Goal: Transaction & Acquisition: Purchase product/service

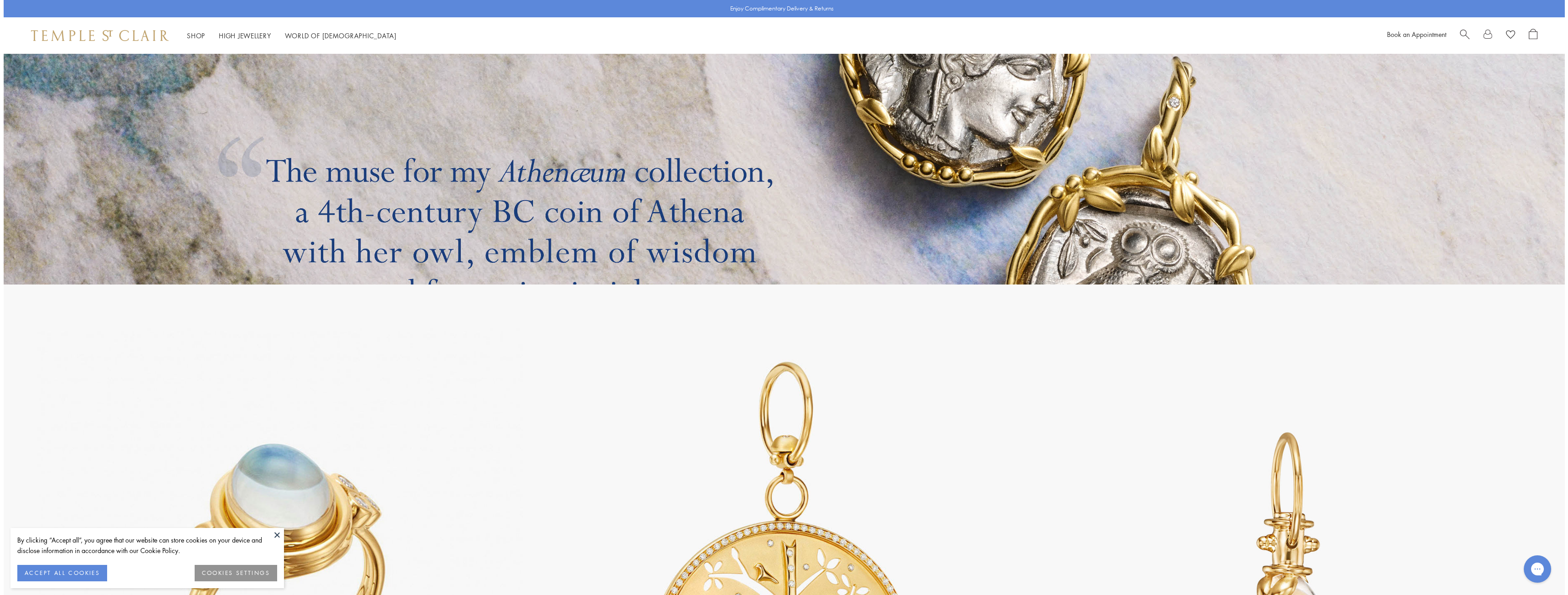
scroll to position [2782, 0]
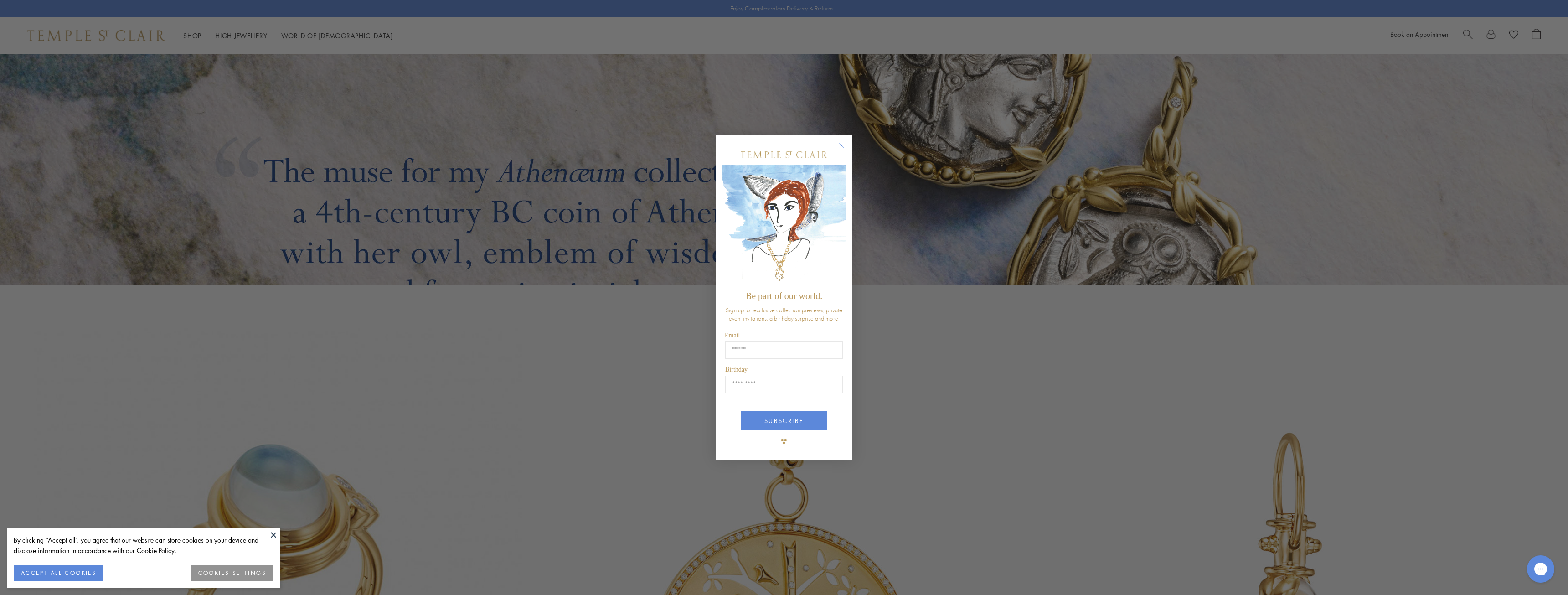
click at [843, 146] on circle "Close dialog" at bounding box center [842, 146] width 11 height 11
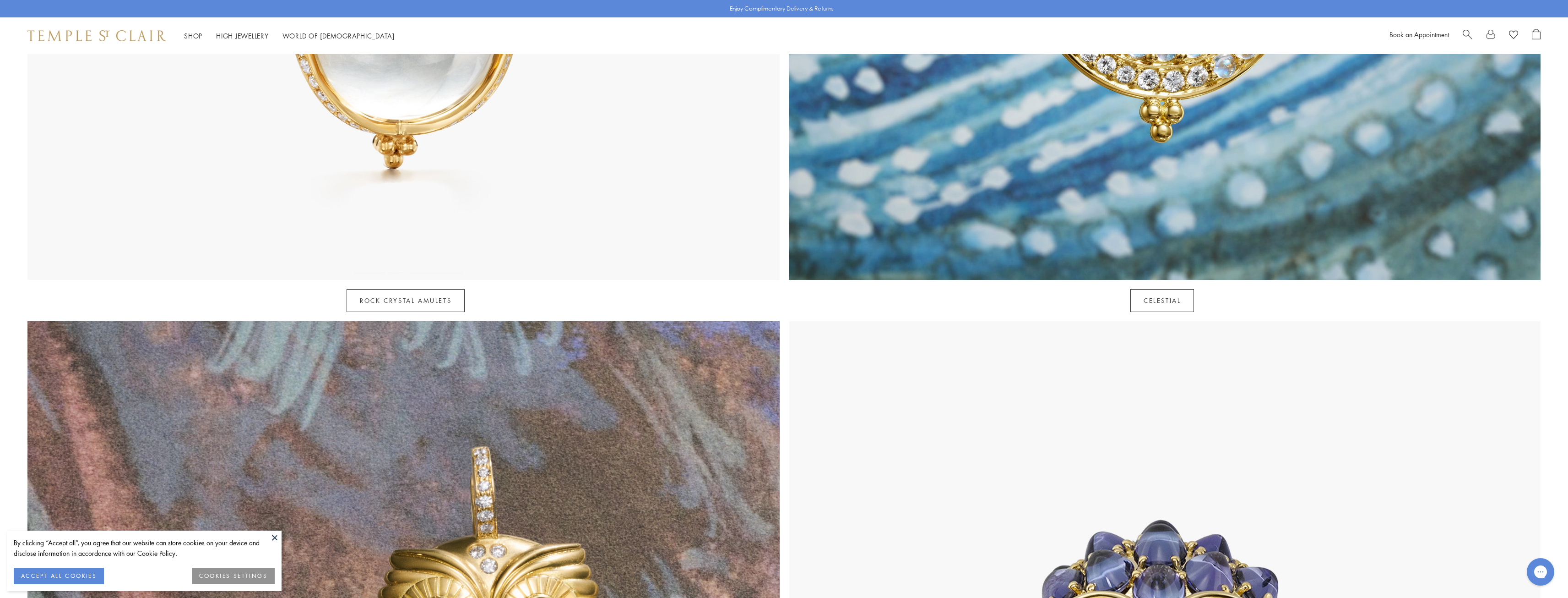
scroll to position [0, 0]
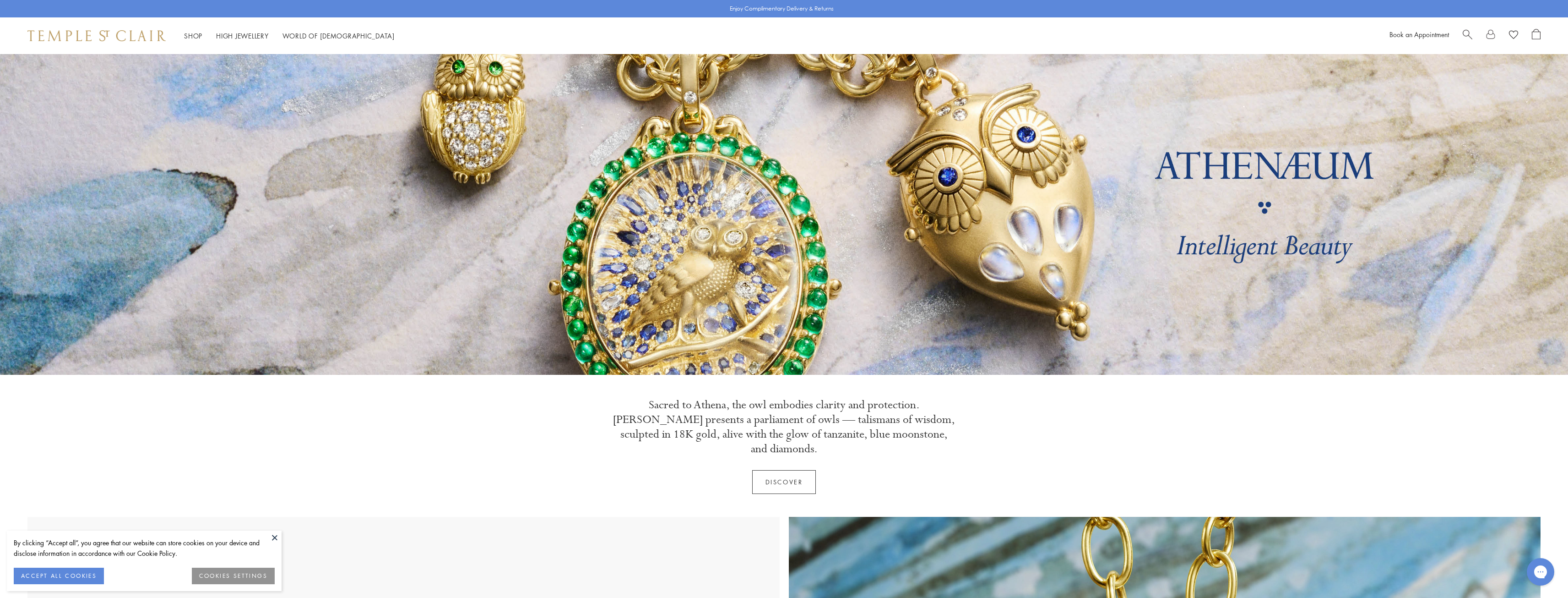
drag, startPoint x: 953, startPoint y: 404, endPoint x: 946, endPoint y: 135, distance: 269.1
click at [239, 37] on link "High Jewellery High Jewellery" at bounding box center [242, 35] width 53 height 9
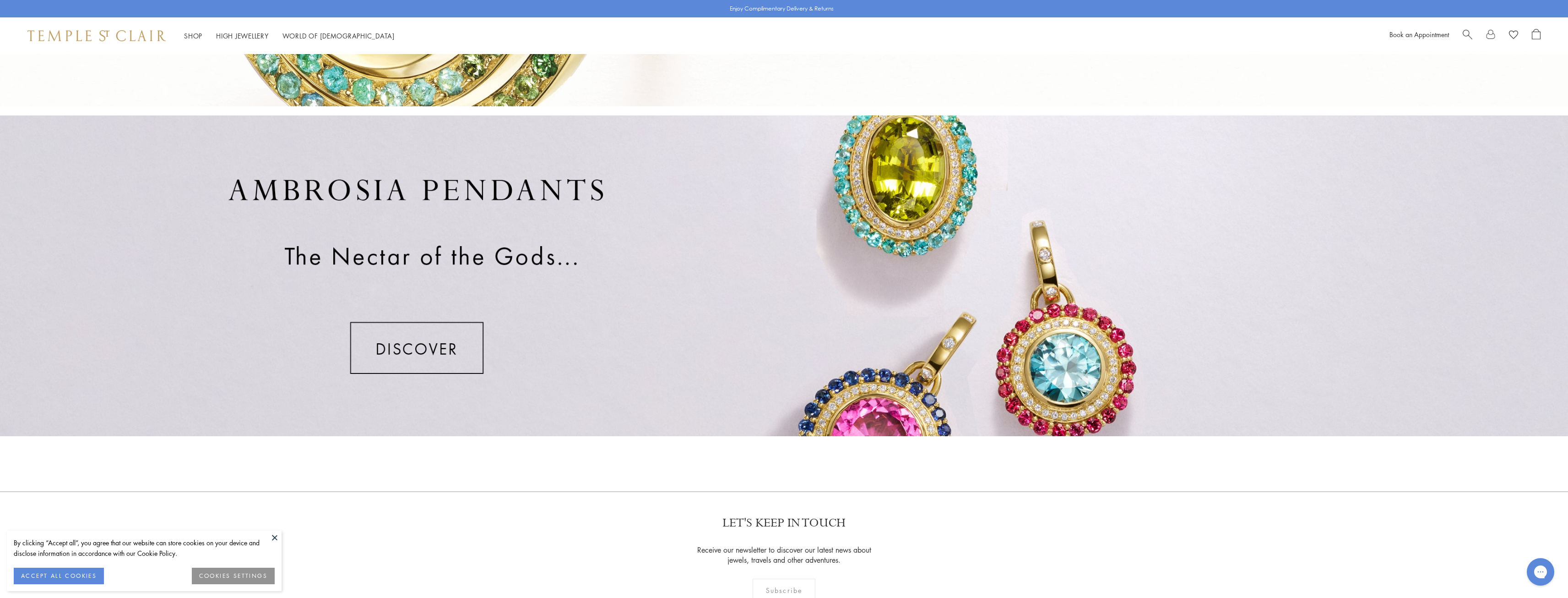
scroll to position [594, 0]
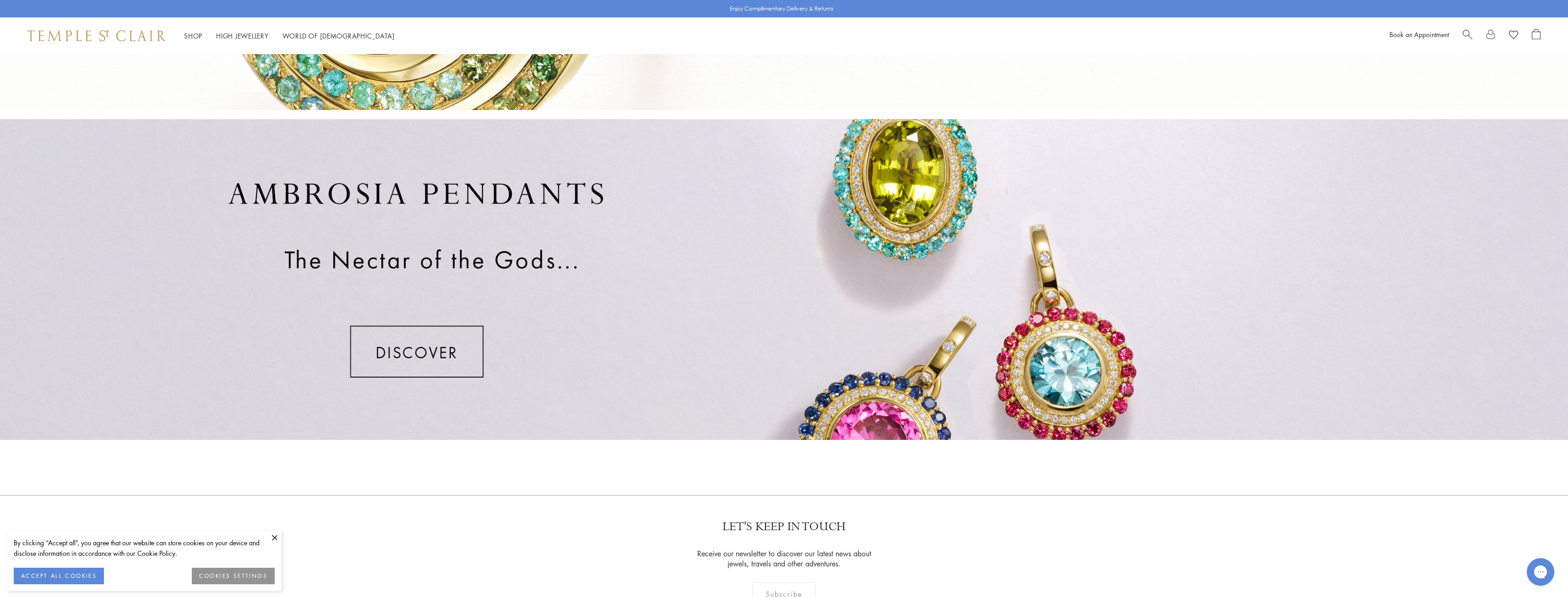
click at [416, 344] on div at bounding box center [784, 279] width 1568 height 320
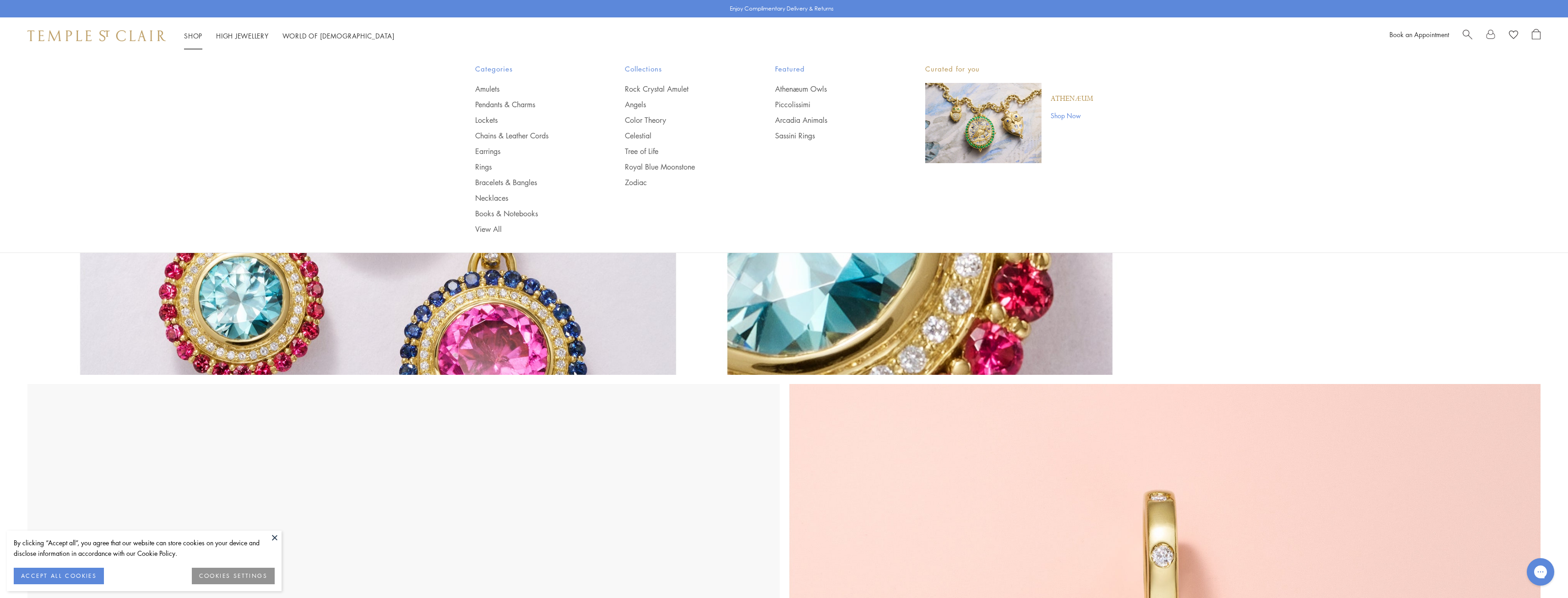
click at [194, 33] on link "Shop Shop" at bounding box center [193, 35] width 18 height 9
click at [487, 86] on link "Amulets" at bounding box center [532, 89] width 113 height 10
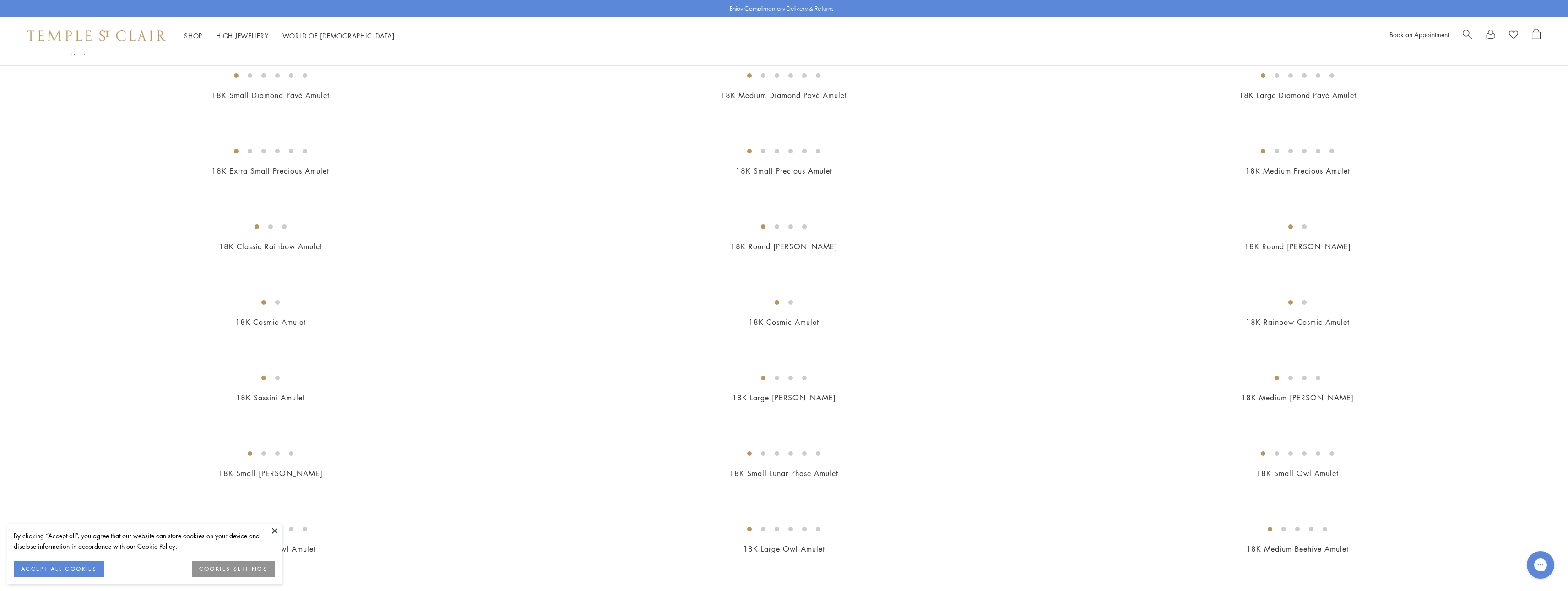
scroll to position [916, 0]
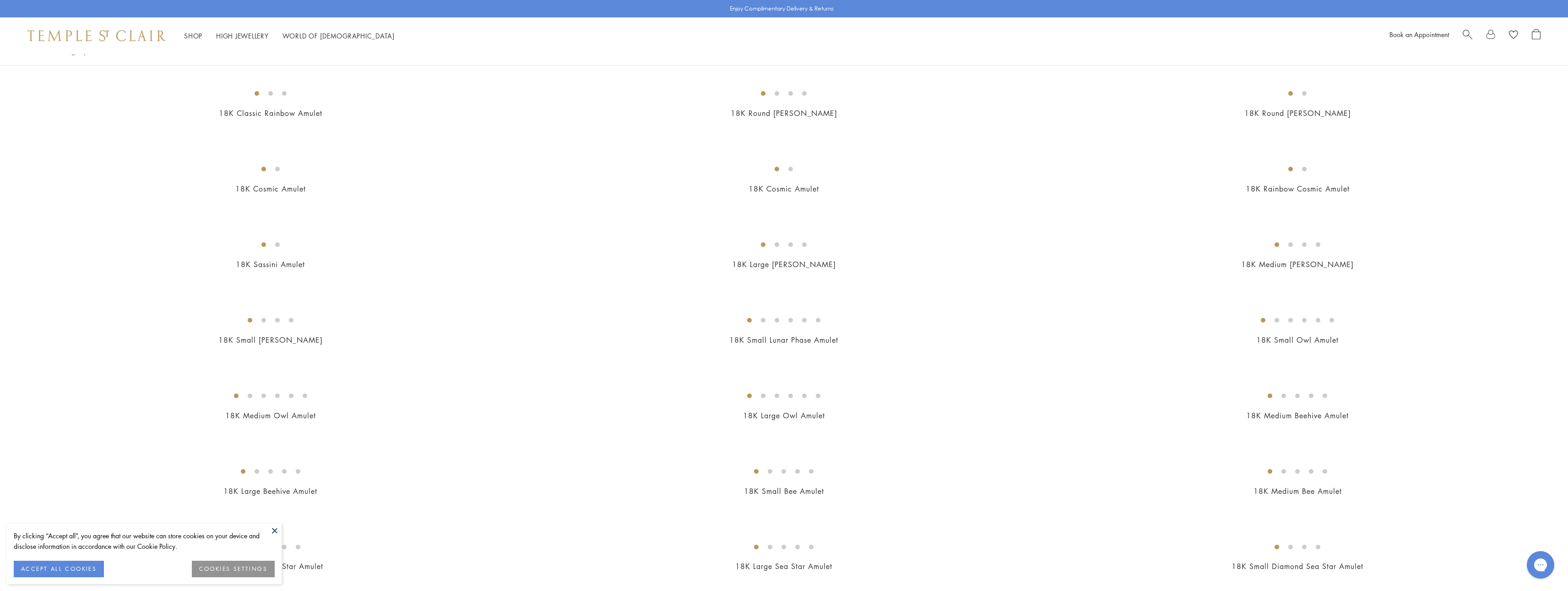
click at [0, 0] on img at bounding box center [0, 0] width 0 height 0
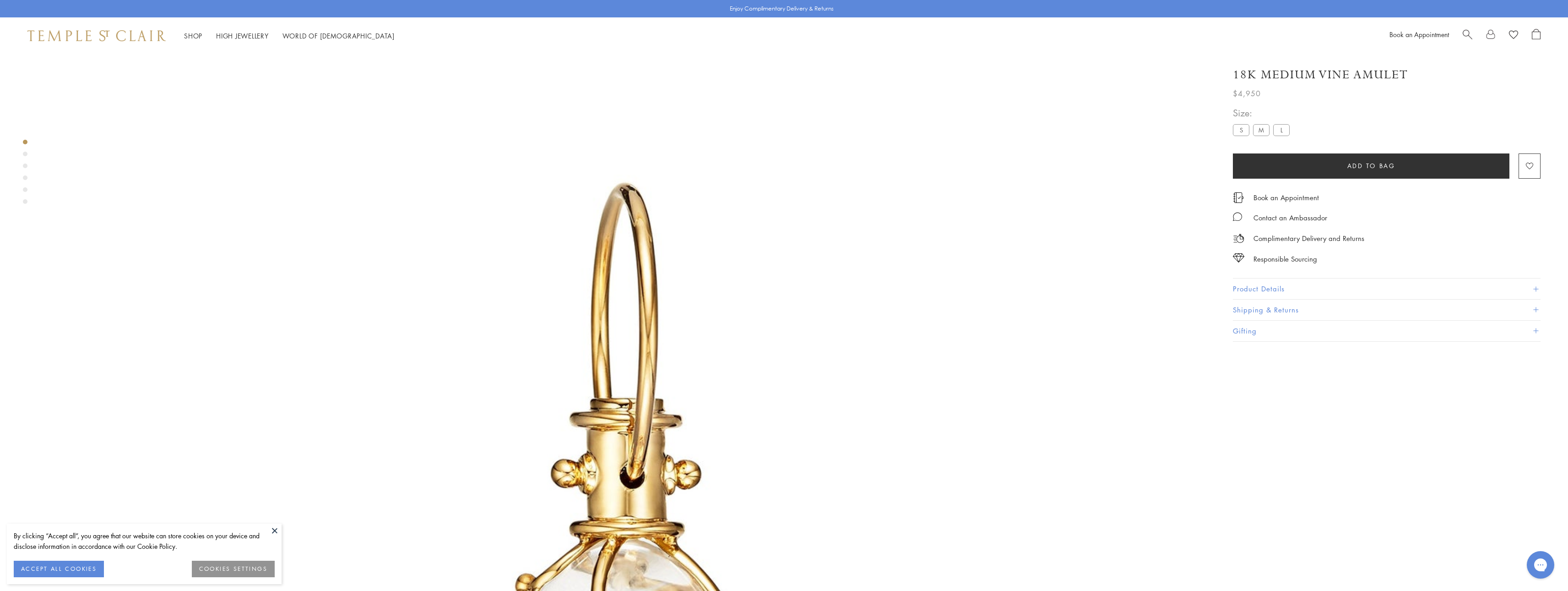
click at [271, 530] on button at bounding box center [275, 530] width 14 height 14
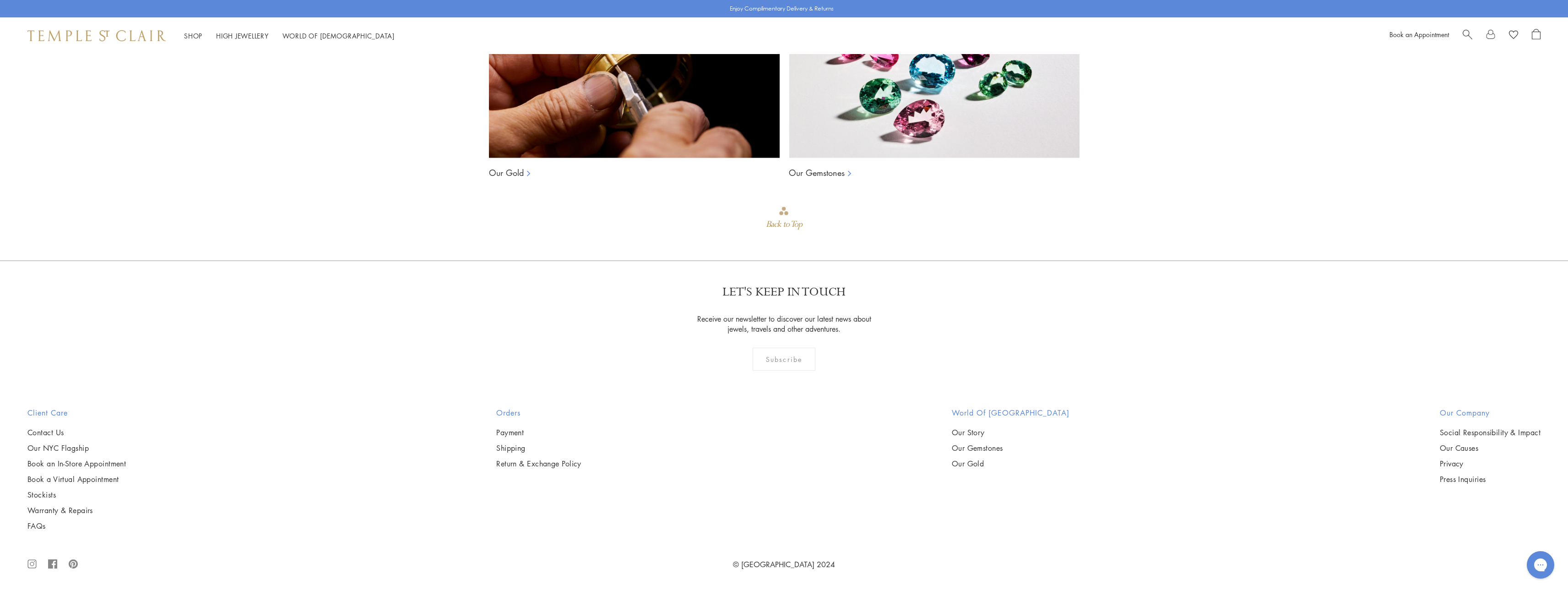
scroll to position [2949, 0]
